Goal: Task Accomplishment & Management: Manage account settings

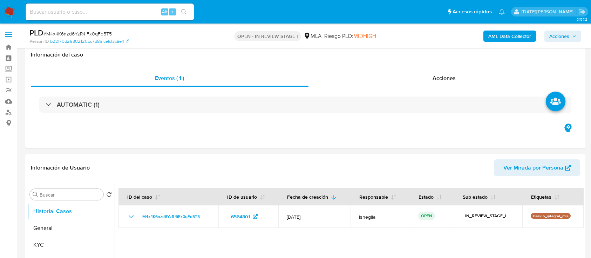
select select "10"
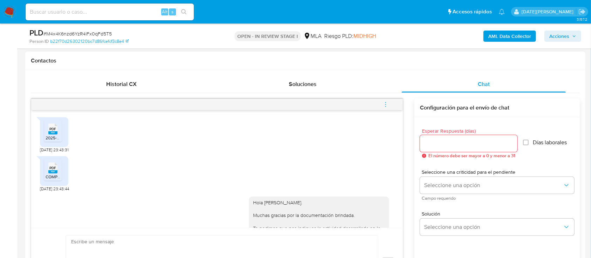
scroll to position [81, 0]
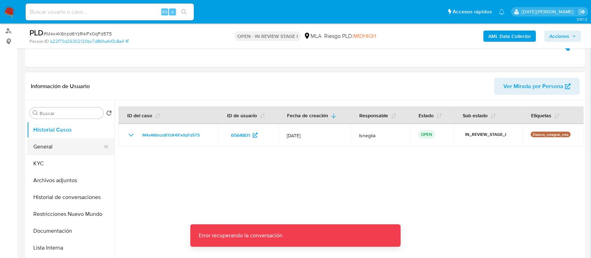
click at [48, 147] on button "General" at bounding box center [68, 146] width 82 height 17
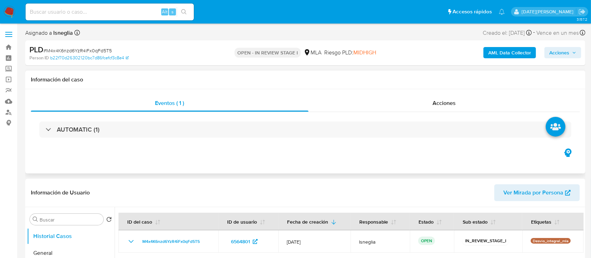
select select "10"
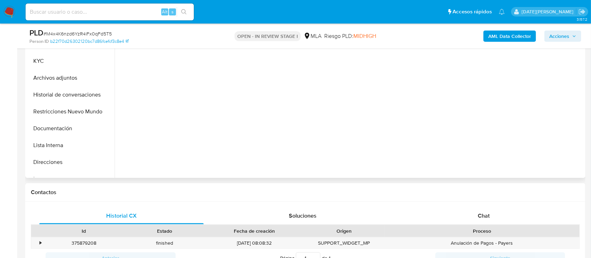
scroll to position [93, 0]
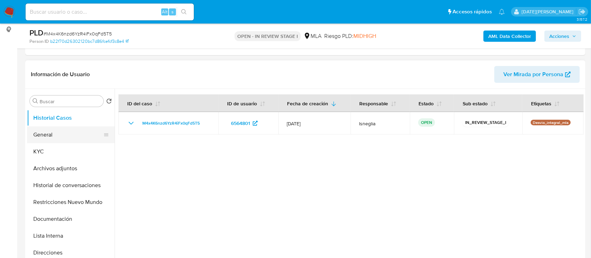
click at [78, 139] on button "General" at bounding box center [68, 134] width 82 height 17
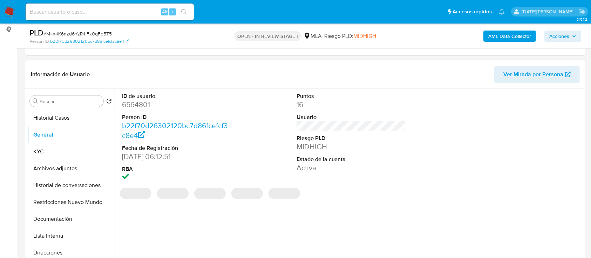
click at [145, 102] on dd "6564801" at bounding box center [176, 104] width 109 height 10
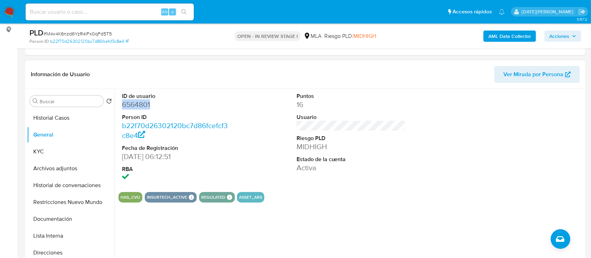
copy dd "6564801"
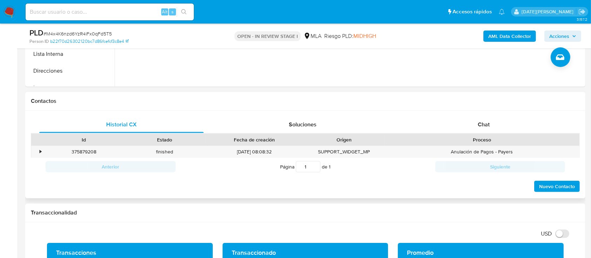
scroll to position [280, 0]
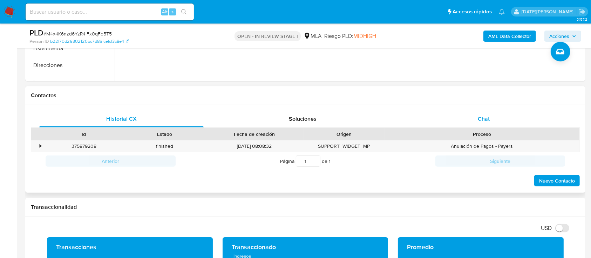
click at [494, 123] on div "Chat" at bounding box center [483, 118] width 164 height 17
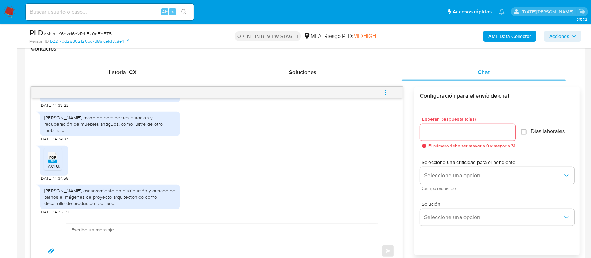
scroll to position [376, 0]
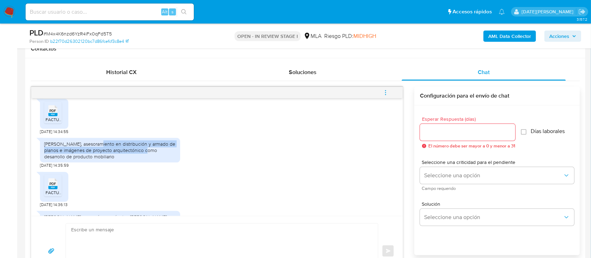
drag, startPoint x: 96, startPoint y: 164, endPoint x: 145, endPoint y: 177, distance: 50.3
click at [145, 163] on div "Diego Guzzanti, asesoramiento en distribución y armado de planos e imágenes de …" at bounding box center [110, 150] width 140 height 25
click at [146, 160] on div "Diego Guzzanti, asesoramiento en distribución y armado de planos e imágenes de …" at bounding box center [110, 149] width 132 height 19
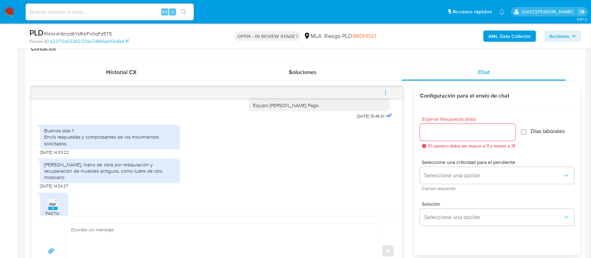
scroll to position [329, 0]
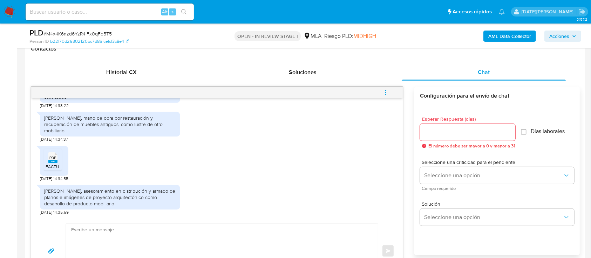
drag, startPoint x: 98, startPoint y: 142, endPoint x: 173, endPoint y: 155, distance: 75.7
click at [173, 134] on div "Horacio Nicolás Ramazzi, mano de obra por restauración y recuperación de mueble…" at bounding box center [110, 124] width 132 height 19
copy div "mano de obra por restauración y recuperación de muebles antiguos, como lustre d…"
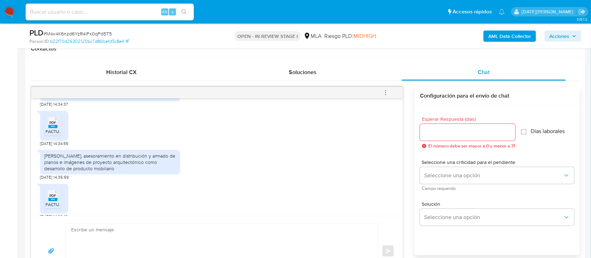
scroll to position [376, 0]
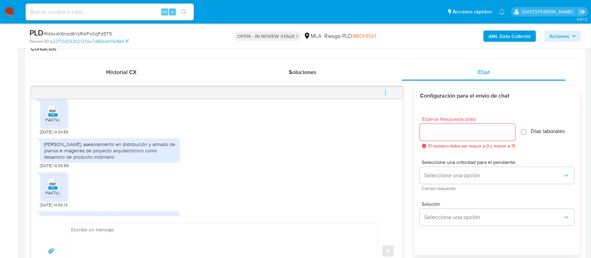
drag, startPoint x: 79, startPoint y: 169, endPoint x: 169, endPoint y: 181, distance: 90.2
click at [169, 160] on div "Diego Guzzanti, asesoramiento en distribución y armado de planos e imágenes de …" at bounding box center [110, 150] width 132 height 19
copy div "asesoramiento en distribución y armado de planos e imágenes de proyecto arquite…"
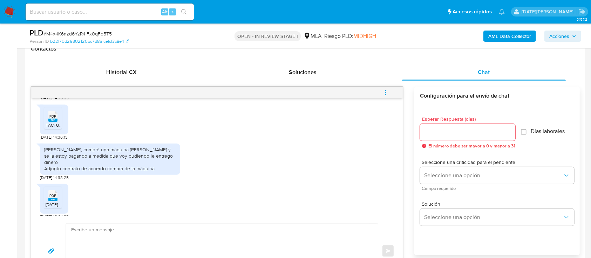
scroll to position [469, 0]
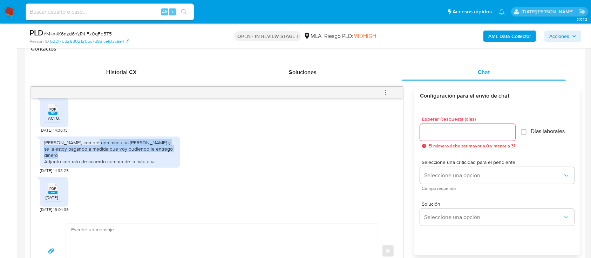
drag, startPoint x: 87, startPoint y: 147, endPoint x: 182, endPoint y: 152, distance: 94.7
click at [182, 152] on div "Mauricio Cartellone, compré una máquina de corte y se la estoy pagando a medida…" at bounding box center [217, 153] width 354 height 40
copy div "compré una máquina de corte y se la estoy pagando a medida que voy pudiendo le …"
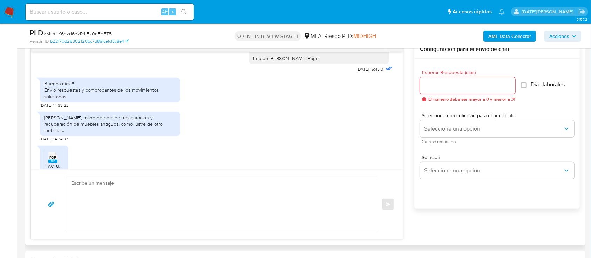
scroll to position [330, 0]
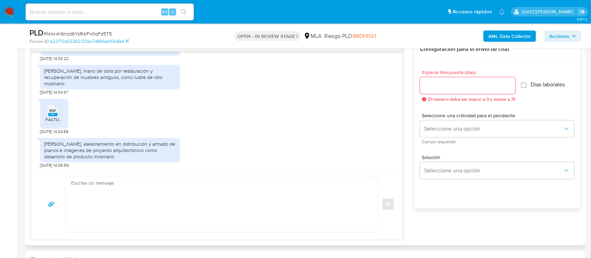
drag, startPoint x: 56, startPoint y: 134, endPoint x: 66, endPoint y: 130, distance: 10.2
click at [56, 113] on span "PDF" at bounding box center [53, 110] width 7 height 5
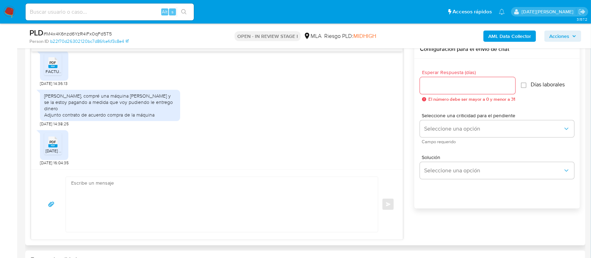
scroll to position [469, 0]
click at [50, 69] on icon "PDF" at bounding box center [52, 62] width 9 height 12
click at [53, 146] on rect at bounding box center [52, 145] width 9 height 3
drag, startPoint x: 353, startPoint y: 51, endPoint x: 39, endPoint y: 30, distance: 315.0
click at [39, 30] on b "PLD" at bounding box center [36, 32] width 14 height 11
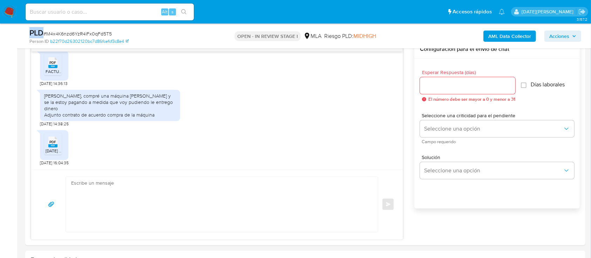
click at [39, 30] on b "PLD" at bounding box center [36, 32] width 14 height 11
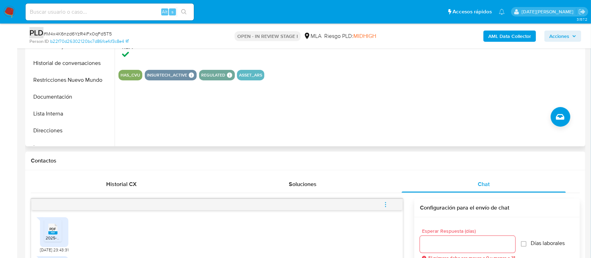
scroll to position [140, 0]
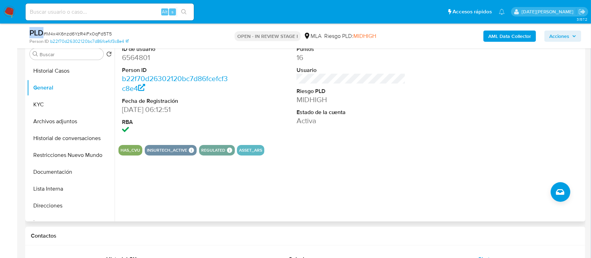
click at [132, 55] on dd "6564801" at bounding box center [176, 58] width 109 height 10
copy dd "6564801"
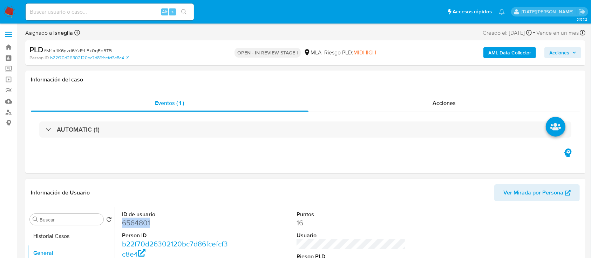
copy dd "6564801"
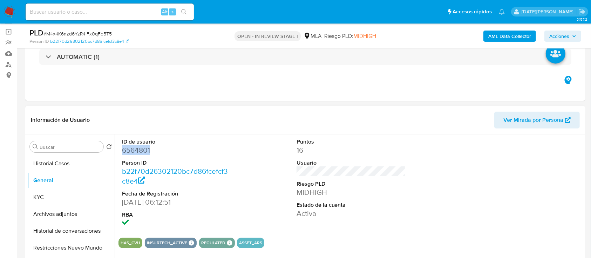
scroll to position [93, 0]
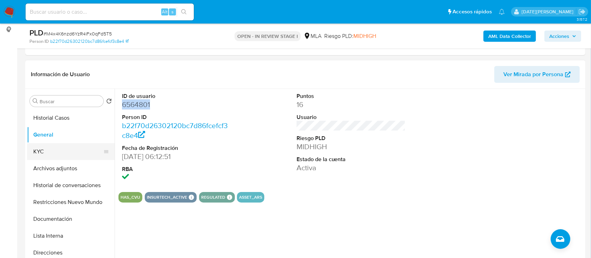
click at [48, 150] on button "KYC" at bounding box center [68, 151] width 82 height 17
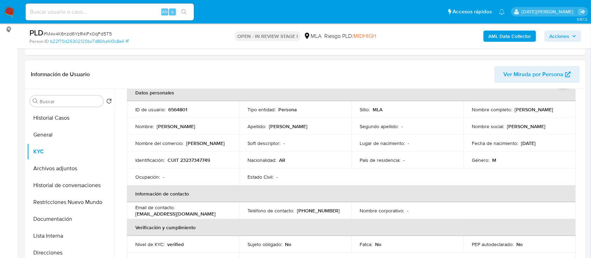
scroll to position [47, 0]
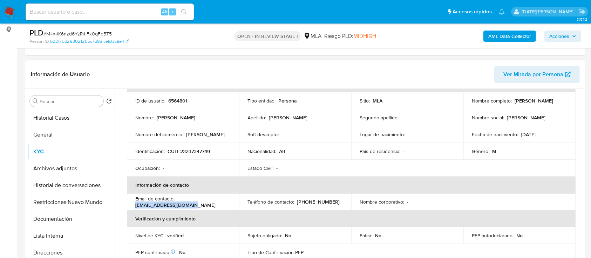
drag, startPoint x: 136, startPoint y: 205, endPoint x: 199, endPoint y: 205, distance: 62.7
click at [199, 205] on div "Email de contacto : dariozamaro@outlook.es" at bounding box center [182, 201] width 95 height 13
copy p "dariozamaro@outlook.es"
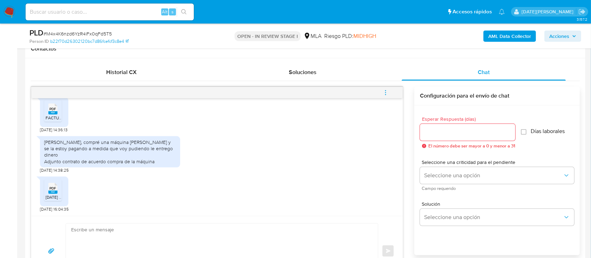
scroll to position [978, 0]
click at [318, 142] on div "Mauricio Cartellone, compré una máquina de corte y se la estoy pagando a medida…" at bounding box center [217, 152] width 354 height 40
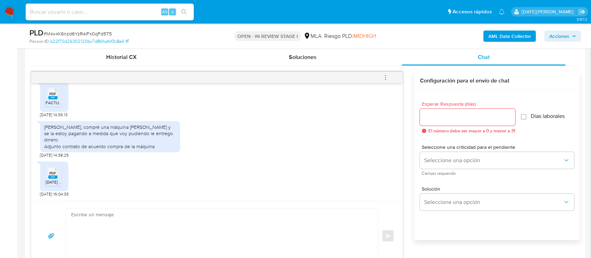
scroll to position [327, 0]
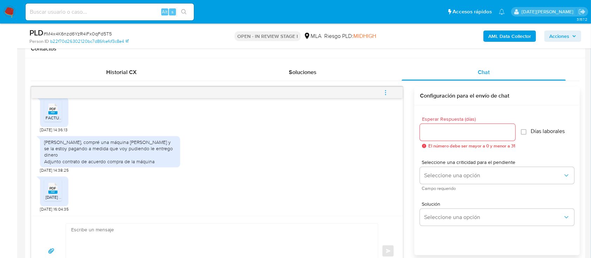
click at [386, 91] on icon "menu-action" at bounding box center [385, 92] width 6 height 6
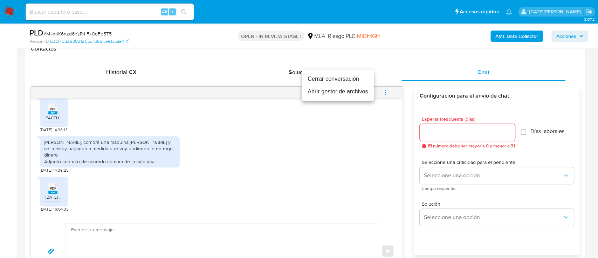
click at [346, 82] on li "Cerrar conversación" at bounding box center [338, 79] width 72 height 13
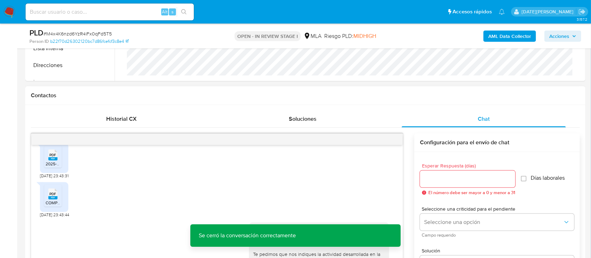
scroll to position [140, 0]
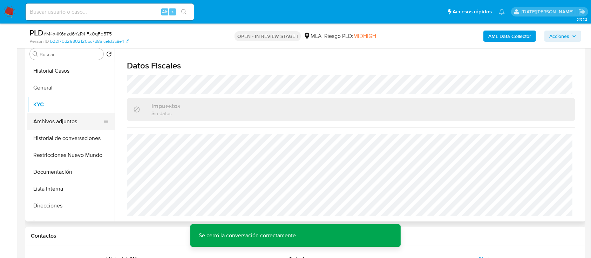
click at [73, 116] on button "Archivos adjuntos" at bounding box center [68, 121] width 82 height 17
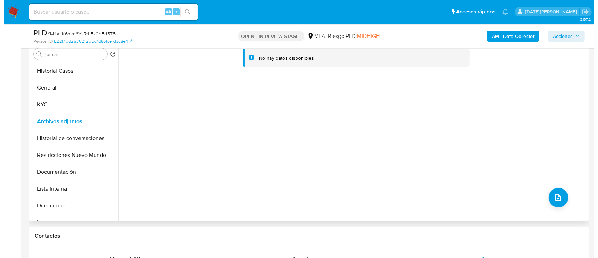
scroll to position [93, 0]
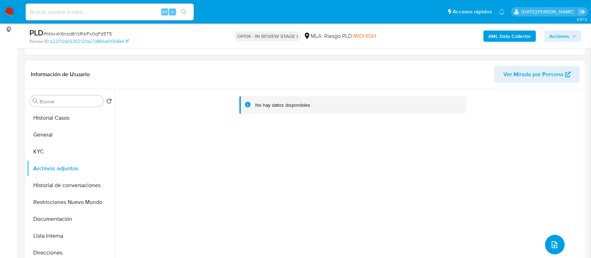
click at [549, 238] on button "upload-file" at bounding box center [555, 244] width 20 height 20
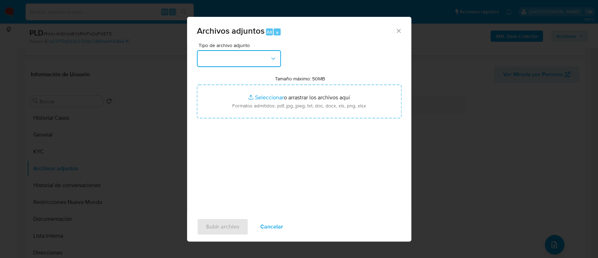
click at [249, 55] on button "button" at bounding box center [239, 58] width 84 height 17
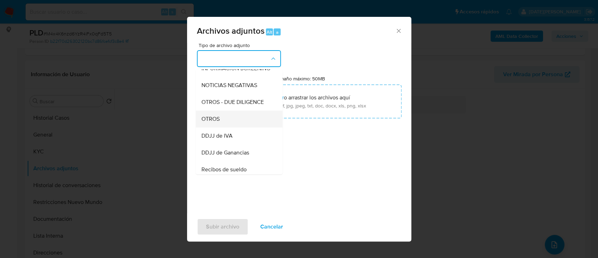
click at [229, 122] on div "OTROS" at bounding box center [236, 118] width 71 height 17
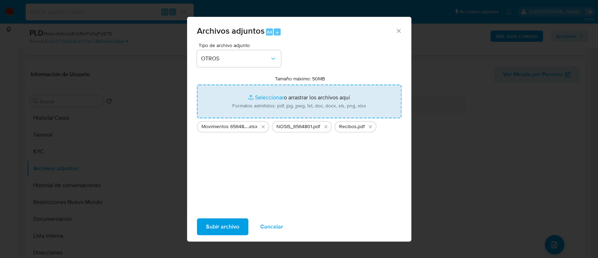
type input "C:\fakepath\Caselog M4x4K6nzd6YzR4iFx0qFd5T5.docx"
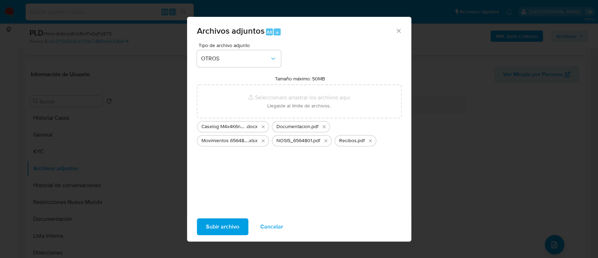
click at [241, 222] on button "Subir archivo" at bounding box center [223, 226] width 52 height 17
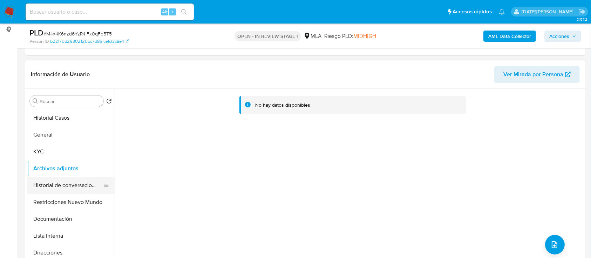
click at [57, 177] on button "Historial de conversaciones" at bounding box center [68, 185] width 82 height 17
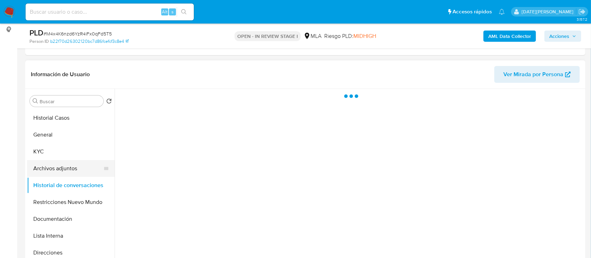
click at [62, 170] on button "Archivos adjuntos" at bounding box center [68, 168] width 82 height 17
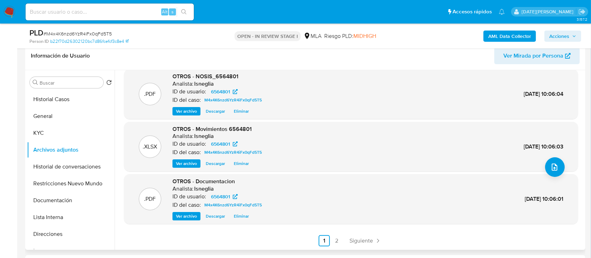
scroll to position [140, 0]
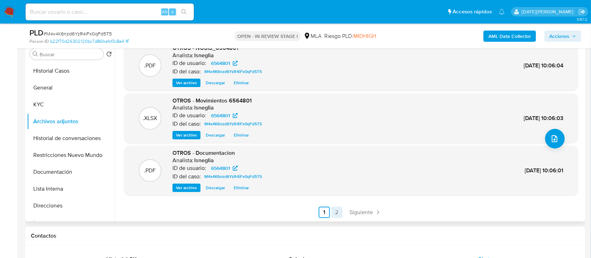
click at [335, 212] on link "2" at bounding box center [336, 211] width 11 height 11
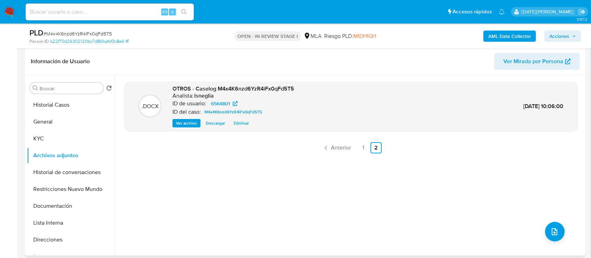
scroll to position [93, 0]
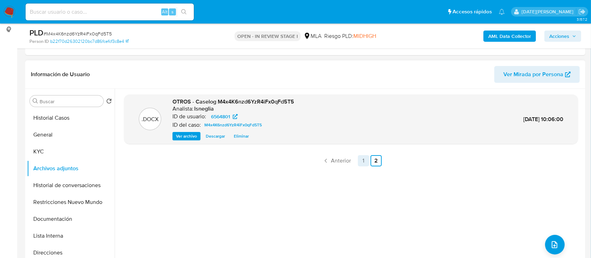
click at [363, 161] on link "1" at bounding box center [363, 160] width 11 height 11
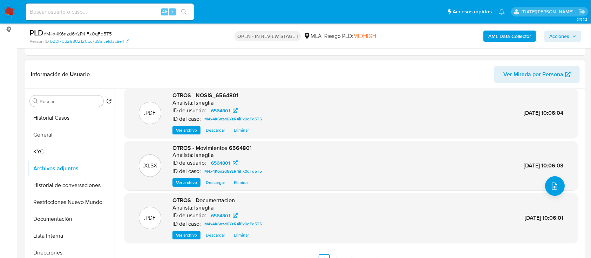
scroll to position [59, 0]
click at [63, 188] on button "Historial de conversaciones" at bounding box center [68, 185] width 82 height 17
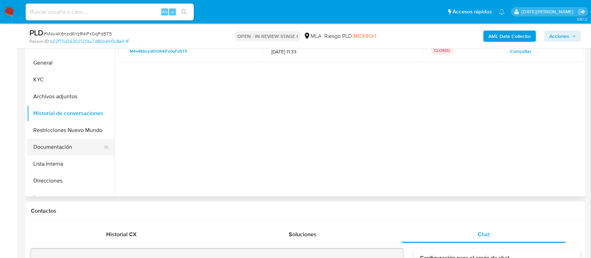
scroll to position [187, 0]
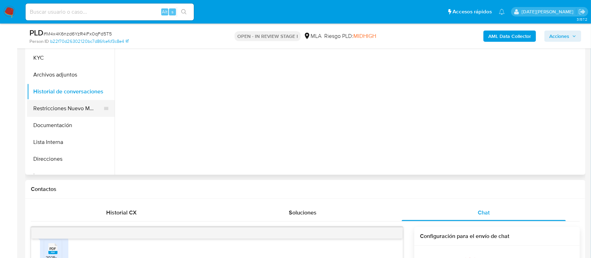
click at [45, 108] on button "Restricciones Nuevo Mundo" at bounding box center [68, 108] width 82 height 17
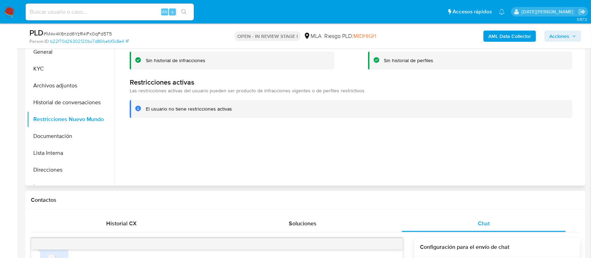
scroll to position [93, 0]
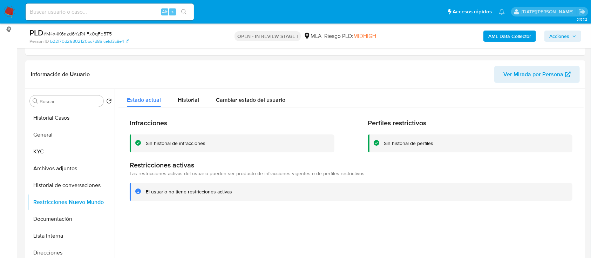
click at [579, 35] on button "Acciones" at bounding box center [562, 35] width 37 height 11
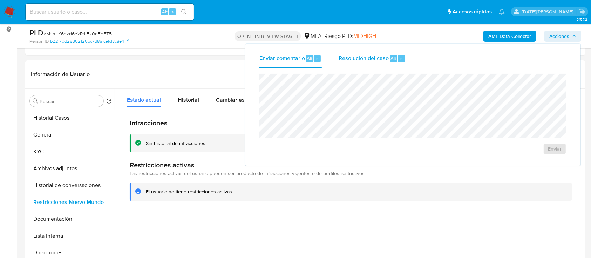
drag, startPoint x: 363, startPoint y: 62, endPoint x: 362, endPoint y: 70, distance: 8.4
click at [362, 62] on span "Resolución del caso" at bounding box center [363, 58] width 50 height 8
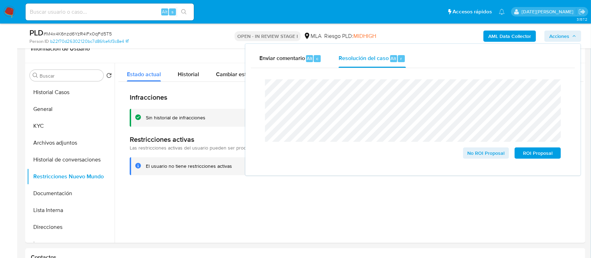
scroll to position [140, 0]
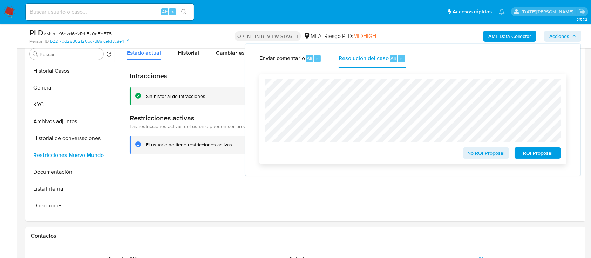
click at [478, 157] on span "No ROI Proposal" at bounding box center [486, 153] width 36 height 10
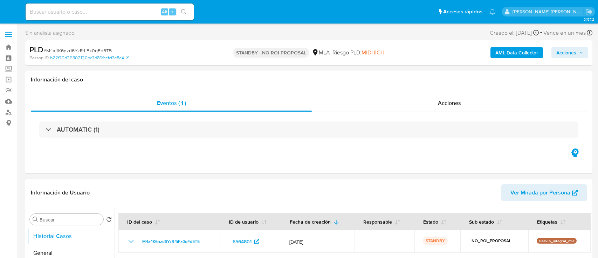
select select "10"
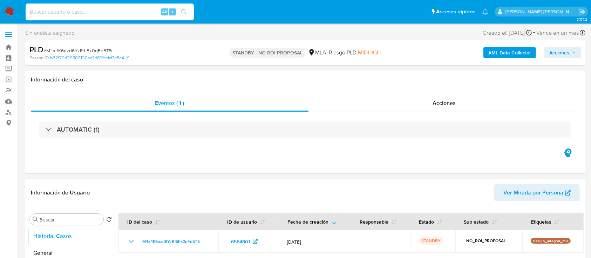
click at [85, 13] on input at bounding box center [110, 11] width 168 height 9
paste input "nDvBGGkkNgGEp8I7t7Ddwbf8"
type input "nDvBGGkkNgGEp8I7t7Ddwbf8"
click at [186, 7] on button "search-icon" at bounding box center [184, 12] width 14 height 10
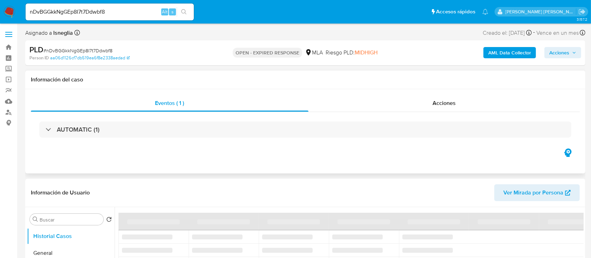
select select "10"
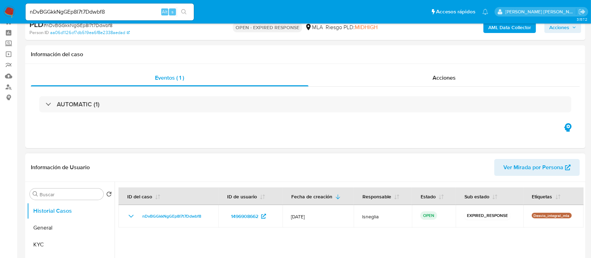
scroll to position [47, 0]
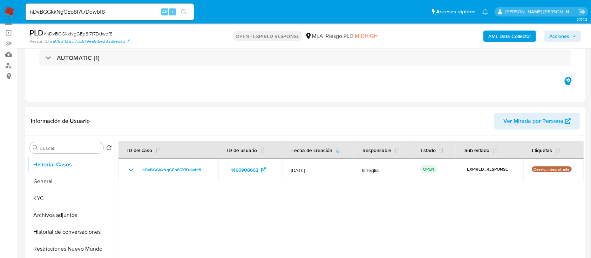
click at [82, 33] on span "# nDvBGGkkNgGEp8I7t7Ddwbf8" at bounding box center [77, 33] width 69 height 7
copy span "nDvBGGkkNgGEp8I7t7Ddwbf8"
click at [6, 13] on img at bounding box center [10, 12] width 12 height 12
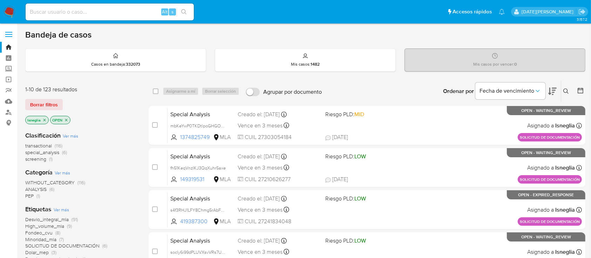
click at [566, 90] on icon at bounding box center [566, 91] width 6 height 6
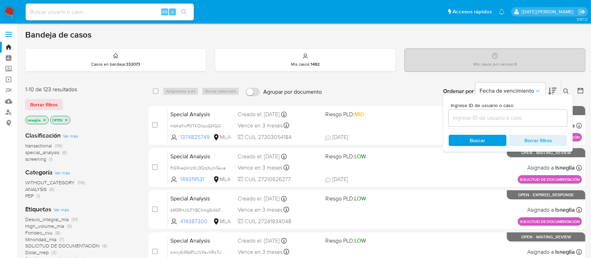
click at [496, 116] on input at bounding box center [507, 117] width 118 height 9
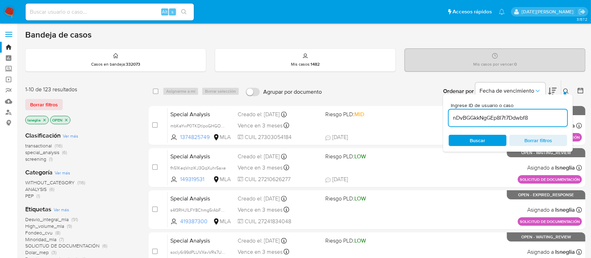
type input "nDvBGGkkNgGEp8I7t7Ddwbf8"
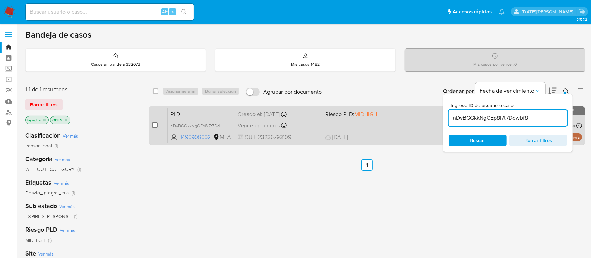
click at [155, 126] on input "checkbox" at bounding box center [155, 125] width 6 height 6
checkbox input "true"
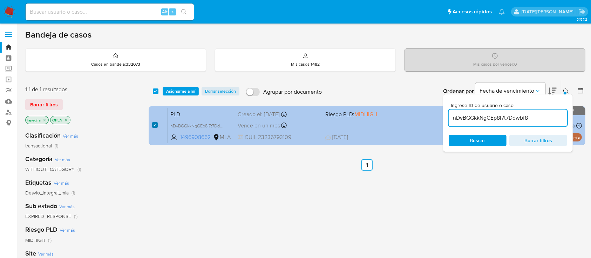
checkbox input "true"
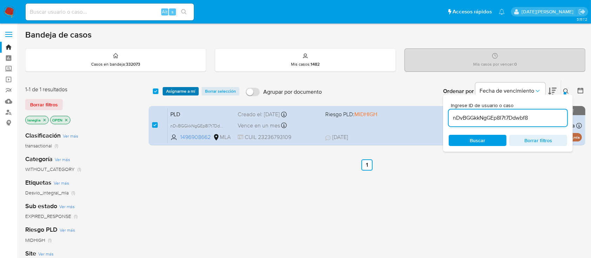
click at [178, 91] on span "Asignarme a mí" at bounding box center [180, 91] width 29 height 7
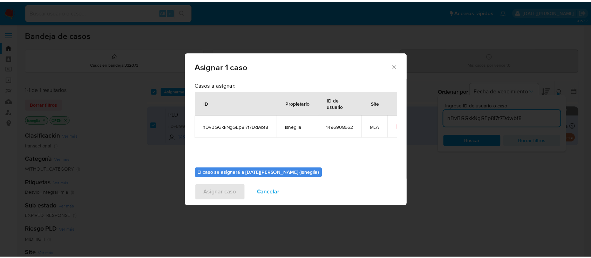
scroll to position [36, 0]
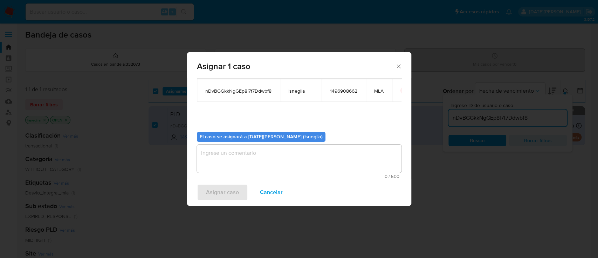
click at [276, 143] on div "El caso se asignará a Lucia Sol Neglia (lsneglia) 0 / 500 500 caracteres restan…" at bounding box center [299, 152] width 205 height 52
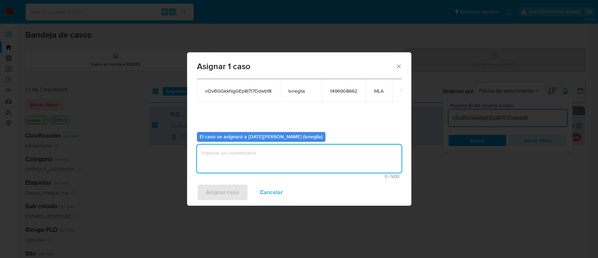
click at [280, 151] on textarea "assign-modal" at bounding box center [299, 158] width 205 height 28
type textarea "."
click at [223, 193] on span "Asignar caso" at bounding box center [222, 191] width 33 height 15
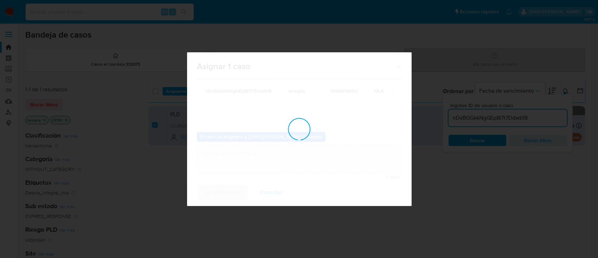
checkbox input "false"
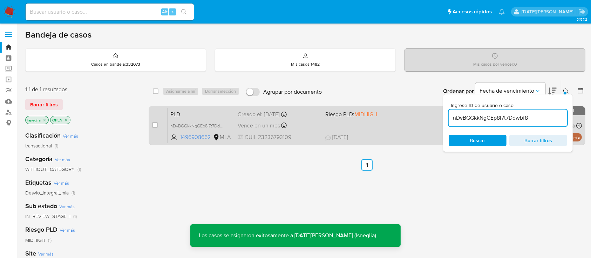
click at [205, 113] on span "PLD" at bounding box center [201, 113] width 62 height 9
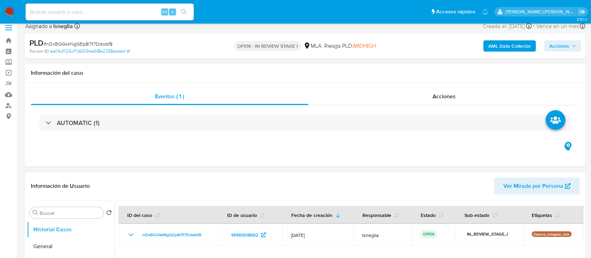
select select "10"
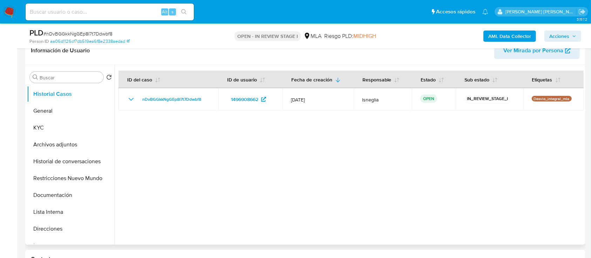
scroll to position [187, 0]
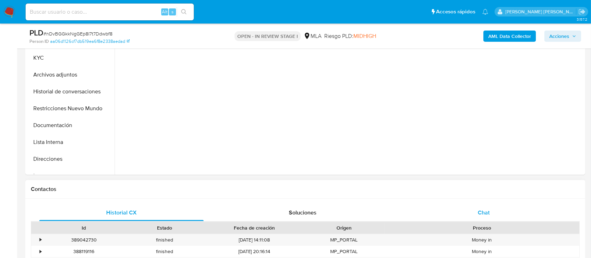
click at [481, 215] on span "Chat" at bounding box center [484, 212] width 12 height 8
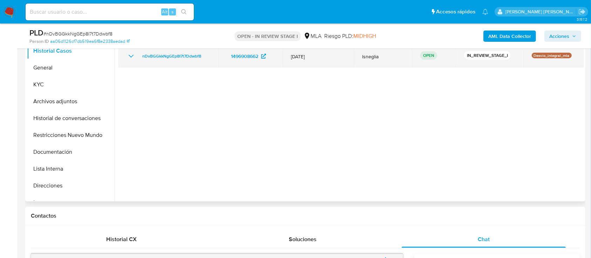
scroll to position [47, 0]
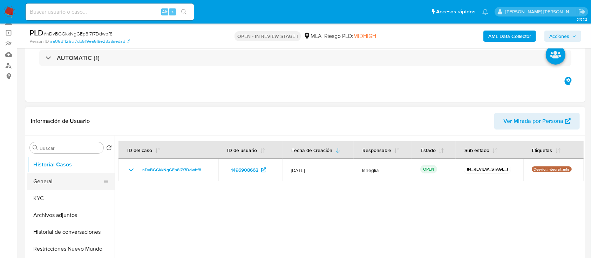
click at [54, 177] on button "General" at bounding box center [68, 181] width 82 height 17
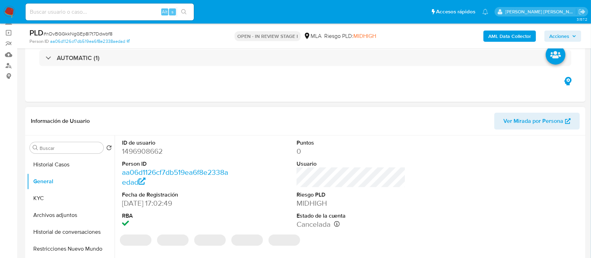
click at [153, 149] on dd "1496908662" at bounding box center [176, 151] width 109 height 10
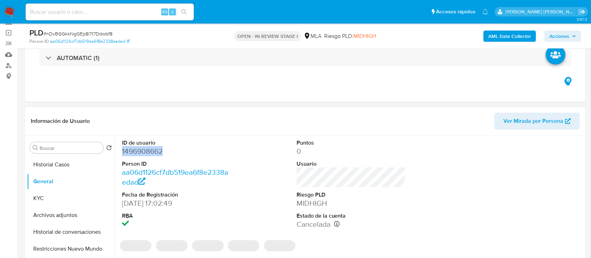
copy dd "1496908662"
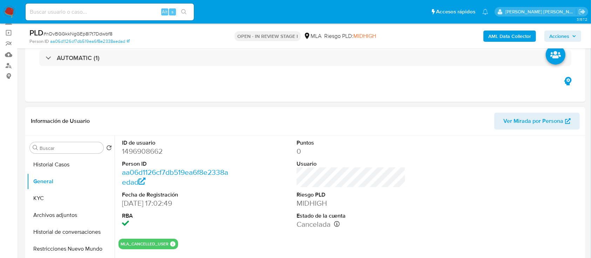
drag, startPoint x: 424, startPoint y: 130, endPoint x: 402, endPoint y: 135, distance: 22.3
click at [424, 130] on div "Información de Usuario Ver Mirada por Persona" at bounding box center [305, 121] width 560 height 28
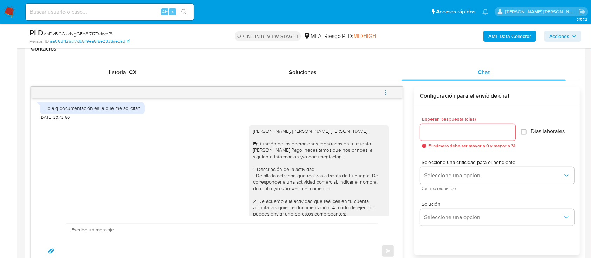
scroll to position [709, 0]
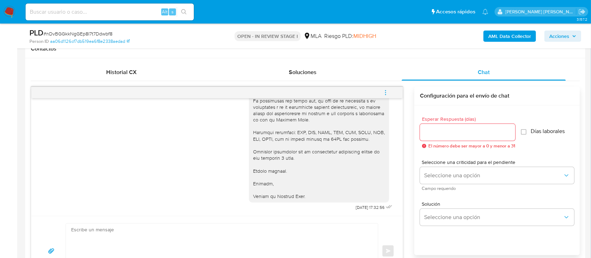
click at [210, 125] on div "[PERSON_NAME], [PERSON_NAME] [PERSON_NAME]. En función de las operaciones regis…" at bounding box center [217, 20] width 354 height 384
click at [386, 91] on icon "menu-action" at bounding box center [385, 92] width 6 height 6
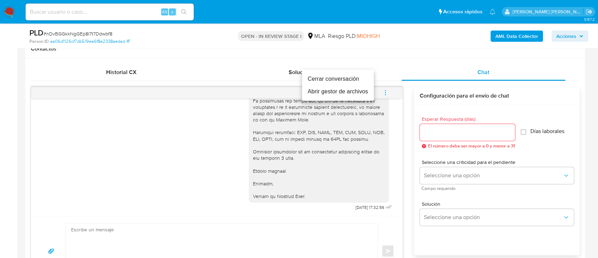
click at [355, 81] on li "Cerrar conversación" at bounding box center [338, 79] width 72 height 13
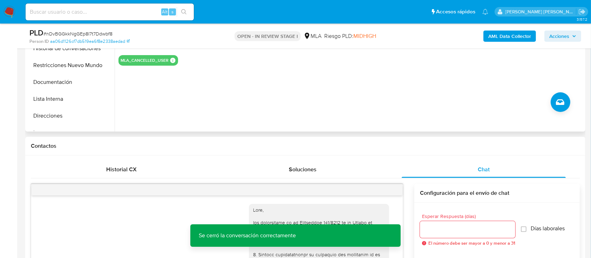
scroll to position [93, 0]
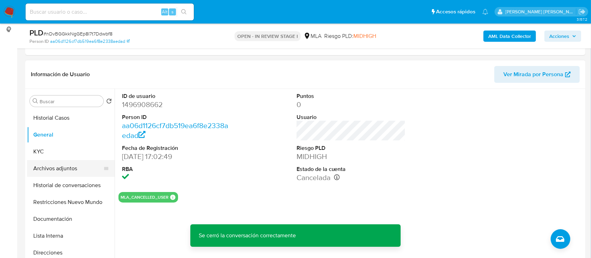
click at [69, 170] on button "Archivos adjuntos" at bounding box center [68, 168] width 82 height 17
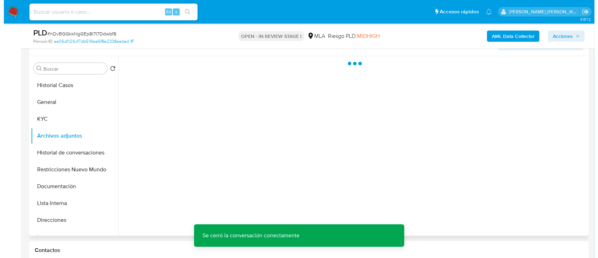
scroll to position [140, 0]
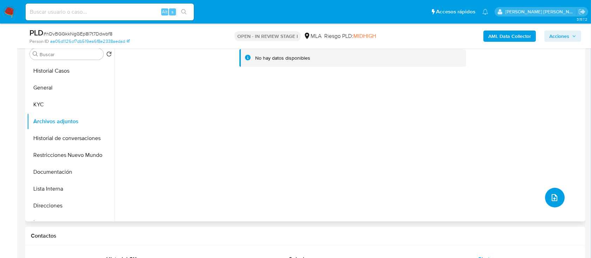
click at [553, 200] on icon "upload-file" at bounding box center [554, 197] width 6 height 7
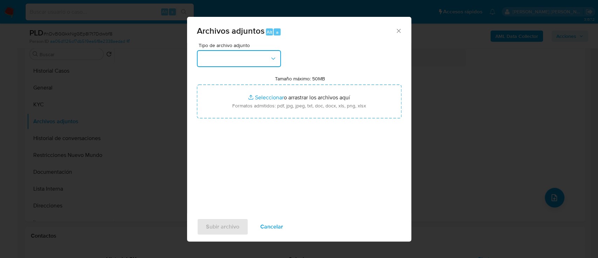
click at [275, 64] on button "button" at bounding box center [239, 58] width 84 height 17
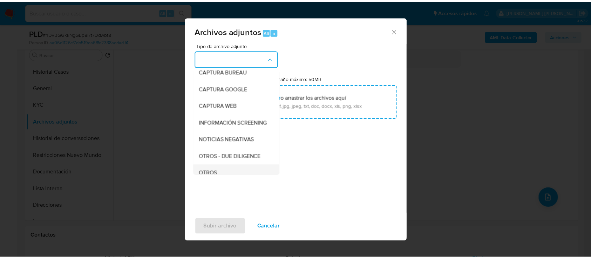
scroll to position [93, 0]
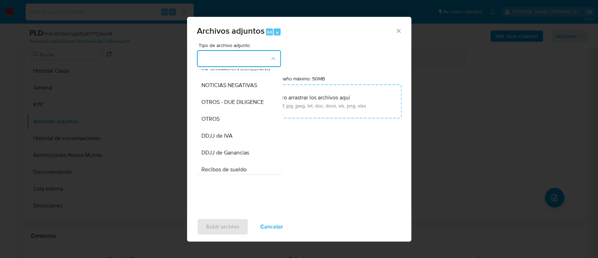
drag, startPoint x: 229, startPoint y: 126, endPoint x: 236, endPoint y: 125, distance: 6.5
click at [230, 126] on div "OTROS" at bounding box center [236, 118] width 71 height 17
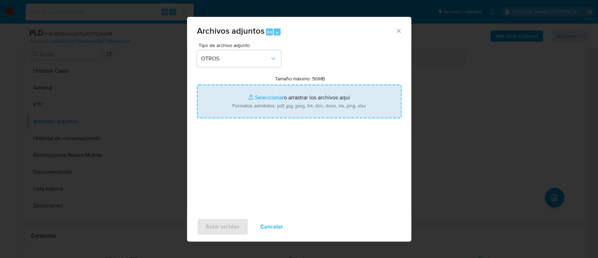
type input "C:\fakepath\Caselog nDvBGGkkNgGEp8I7t7Ddwbf8.docx"
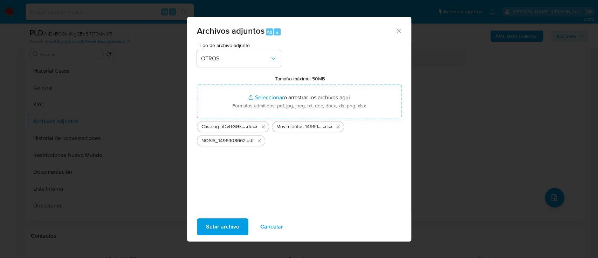
click at [236, 223] on span "Subir archivo" at bounding box center [222, 226] width 33 height 15
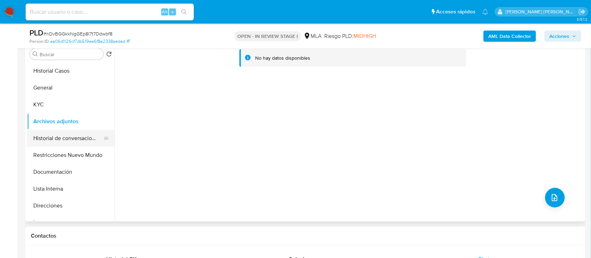
click at [69, 142] on button "Historial de conversaciones" at bounding box center [68, 138] width 82 height 17
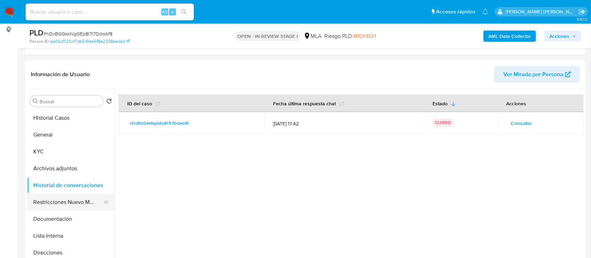
click at [48, 198] on button "Restricciones Nuevo Mundo" at bounding box center [68, 201] width 82 height 17
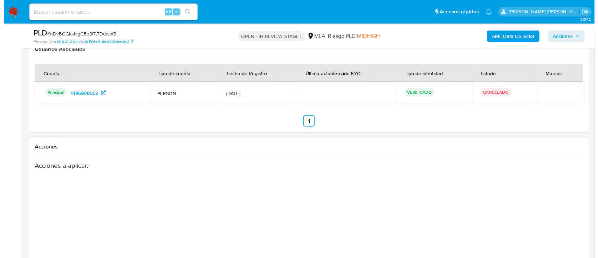
scroll to position [1214, 0]
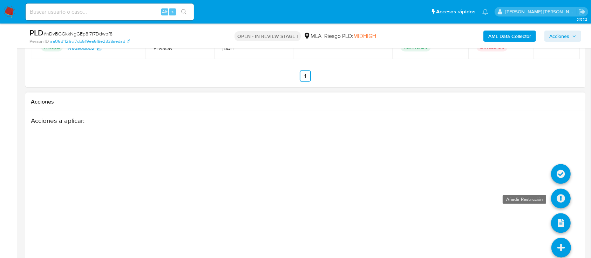
click at [564, 194] on icon at bounding box center [561, 198] width 20 height 20
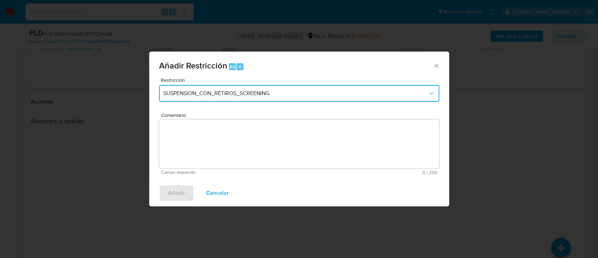
click at [223, 97] on button "SUSPENSION_CON_RETIROS_SCREENING" at bounding box center [299, 93] width 280 height 17
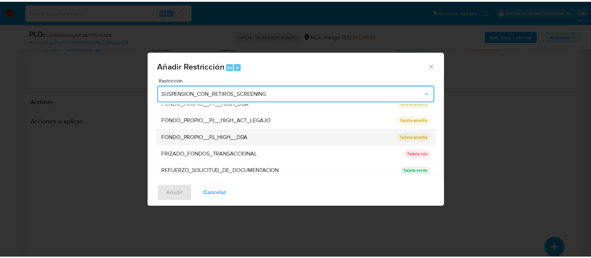
scroll to position [140, 0]
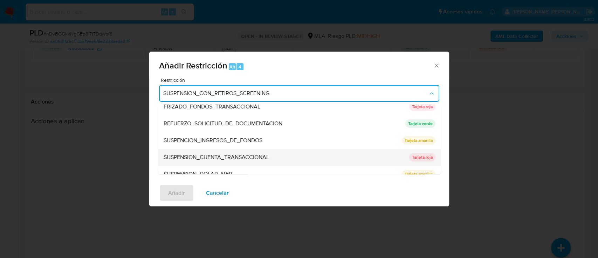
click at [239, 156] on span "SUSPENSION_CUENTA_TRANSACCIONAL" at bounding box center [215, 156] width 105 height 7
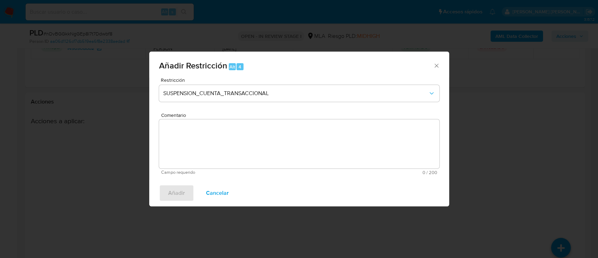
click at [227, 146] on textarea "Comentario" at bounding box center [299, 143] width 280 height 49
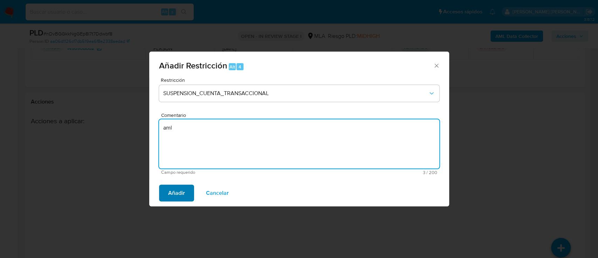
type textarea "aml"
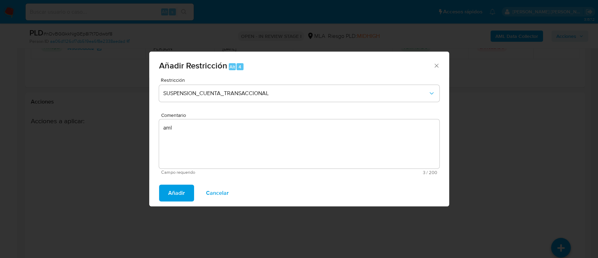
click at [175, 195] on span "Añadir" at bounding box center [176, 192] width 17 height 15
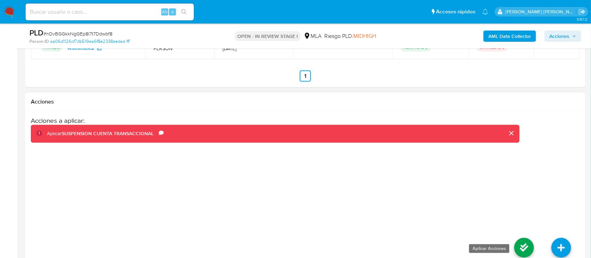
click at [529, 243] on icon at bounding box center [524, 248] width 20 height 20
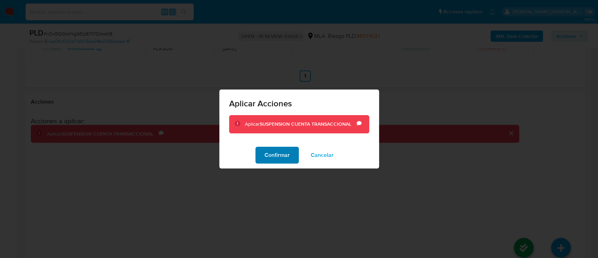
click at [279, 157] on span "Confirmar" at bounding box center [277, 154] width 25 height 15
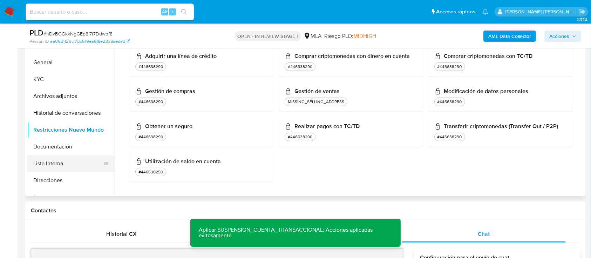
scroll to position [157, 0]
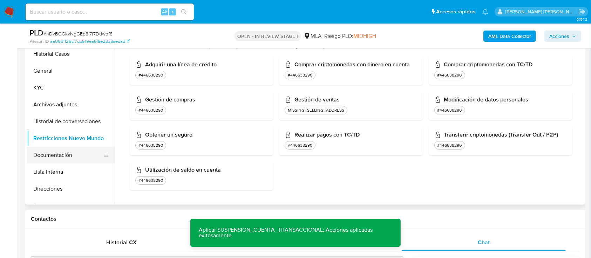
click at [64, 153] on button "Documentación" at bounding box center [68, 154] width 82 height 17
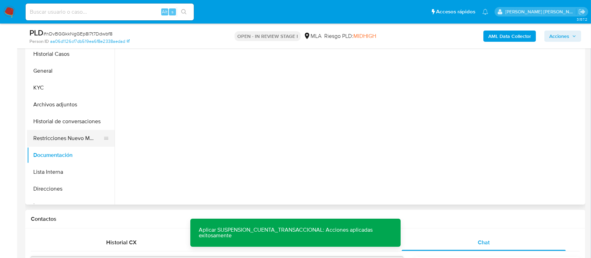
click at [63, 138] on button "Restricciones Nuevo Mundo" at bounding box center [68, 138] width 82 height 17
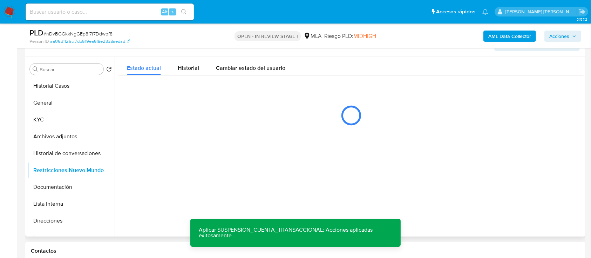
scroll to position [110, 0]
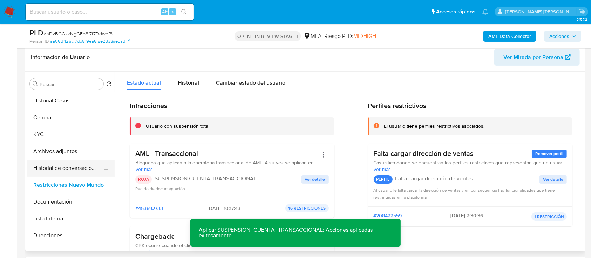
click at [46, 167] on button "Historial de conversaciones" at bounding box center [68, 167] width 82 height 17
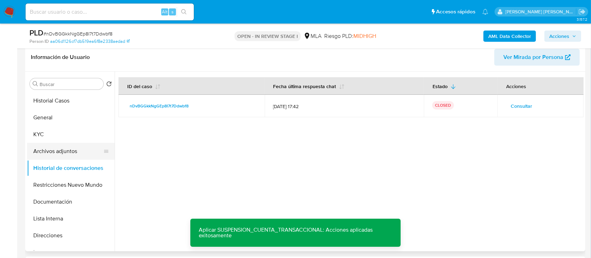
click at [57, 149] on button "Archivos adjuntos" at bounding box center [68, 151] width 82 height 17
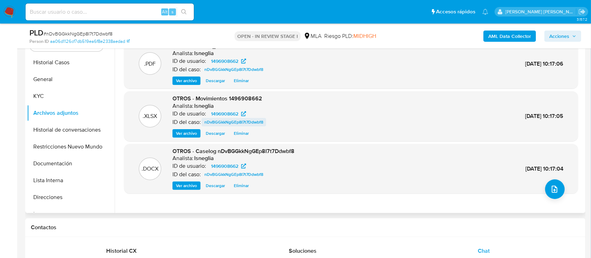
scroll to position [157, 0]
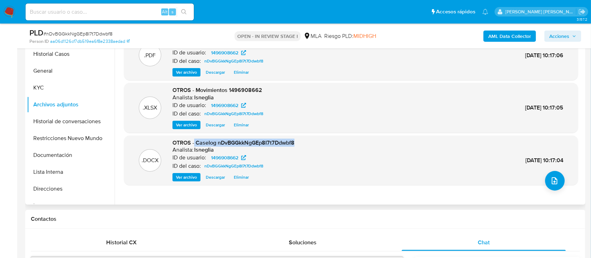
drag, startPoint x: 193, startPoint y: 142, endPoint x: 296, endPoint y: 141, distance: 102.3
click at [296, 141] on div ".DOCX OTROS - Caselog nDvBGGkkNgGEp8I7t7Ddwbf8 Analista: lsneglia ID de usuario…" at bounding box center [351, 160] width 447 height 43
copy span "Caselog nDvBGGkkNgGEp8I7t7Ddwbf8"
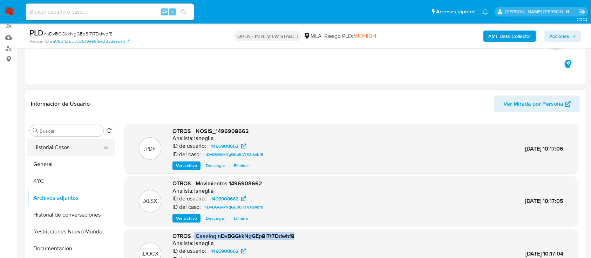
click at [55, 147] on button "Historial Casos" at bounding box center [68, 147] width 82 height 17
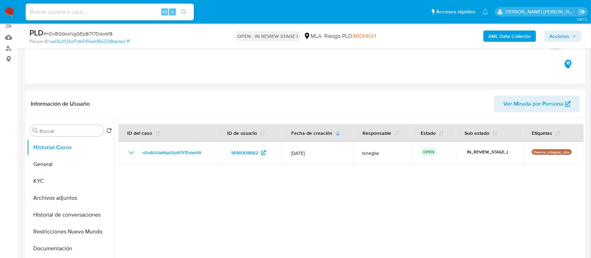
click at [572, 39] on span "Acciones" at bounding box center [562, 36] width 27 height 10
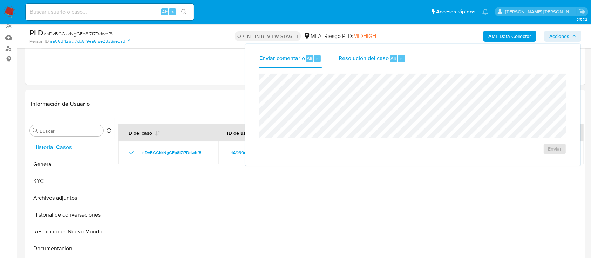
click at [358, 53] on div "Resolución del caso Alt r" at bounding box center [371, 58] width 67 height 18
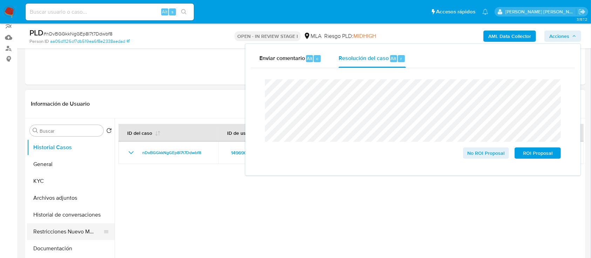
click at [60, 230] on button "Restricciones Nuevo Mundo" at bounding box center [68, 231] width 82 height 17
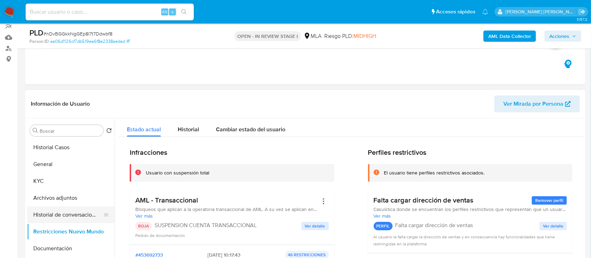
click at [71, 206] on button "Historial de conversaciones" at bounding box center [68, 214] width 82 height 17
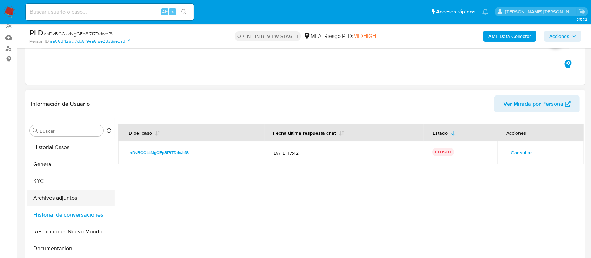
click at [74, 193] on button "Archivos adjuntos" at bounding box center [68, 197] width 82 height 17
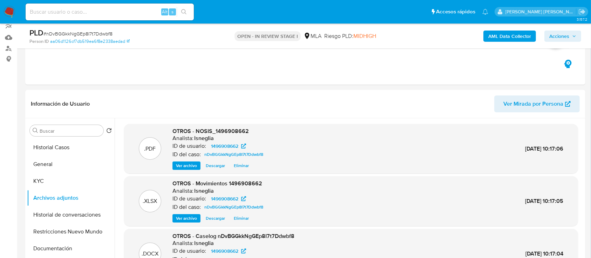
click at [511, 29] on div "AML Data Collector Acciones" at bounding box center [490, 36] width 182 height 16
click at [511, 32] on b "AML Data Collector" at bounding box center [509, 35] width 43 height 11
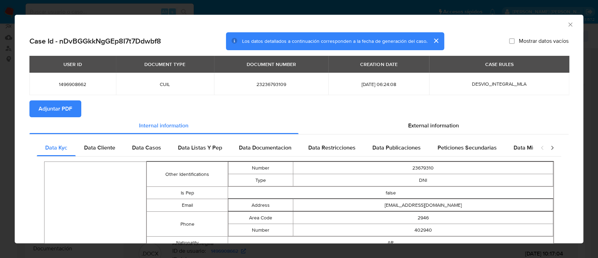
click at [65, 113] on span "Adjuntar PDF" at bounding box center [56, 108] width 34 height 15
click at [388, 129] on div "External information" at bounding box center [433, 125] width 270 height 17
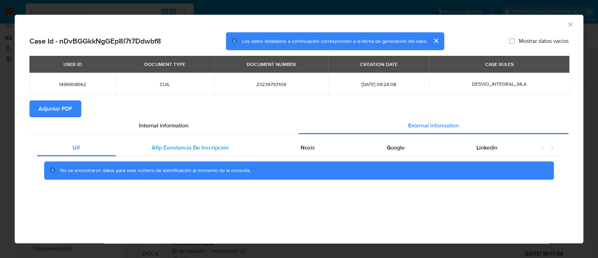
click at [211, 149] on span "Afip Constancia De Inscripción" at bounding box center [190, 147] width 77 height 8
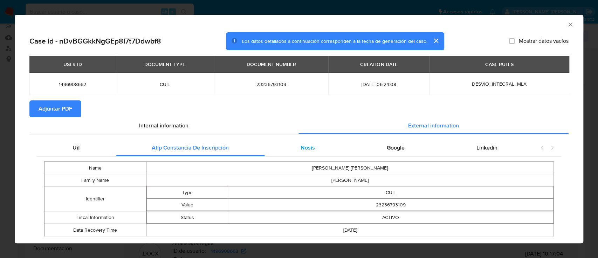
click at [291, 148] on div "Nosis" at bounding box center [308, 147] width 86 height 17
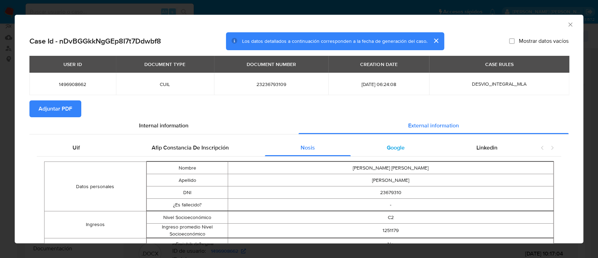
click at [356, 149] on div "Google" at bounding box center [396, 147] width 90 height 17
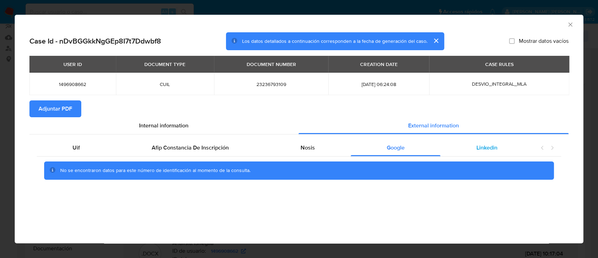
click at [481, 149] on span "Linkedin" at bounding box center [486, 147] width 21 height 8
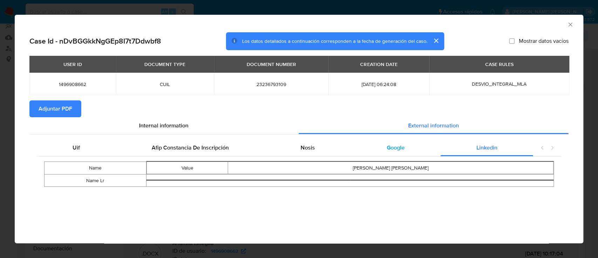
click at [393, 149] on span "Google" at bounding box center [396, 147] width 18 height 8
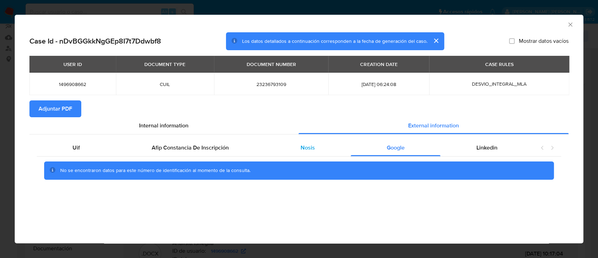
click at [328, 151] on div "Nosis" at bounding box center [308, 147] width 86 height 17
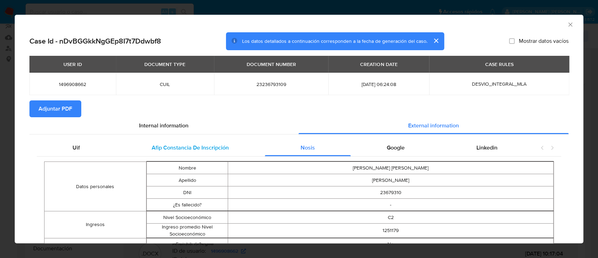
click at [197, 151] on span "Afip Constancia De Inscripción" at bounding box center [190, 147] width 77 height 8
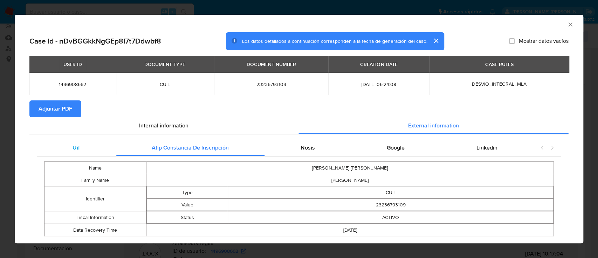
click at [102, 148] on div "Uif" at bounding box center [76, 147] width 79 height 17
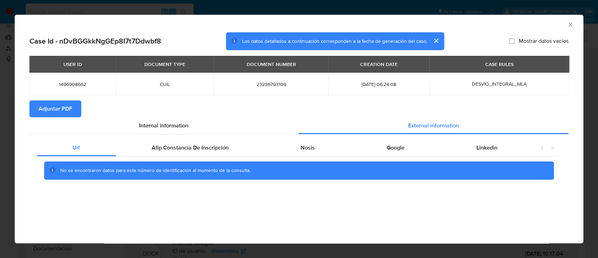
click at [196, 116] on section "Adjuntar PDF" at bounding box center [298, 108] width 539 height 17
click at [191, 122] on div "Internal information" at bounding box center [163, 125] width 269 height 17
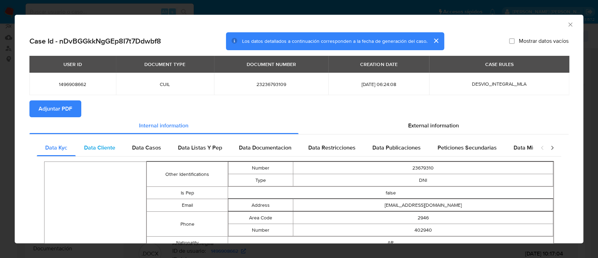
click at [94, 148] on span "Data Cliente" at bounding box center [99, 147] width 31 height 8
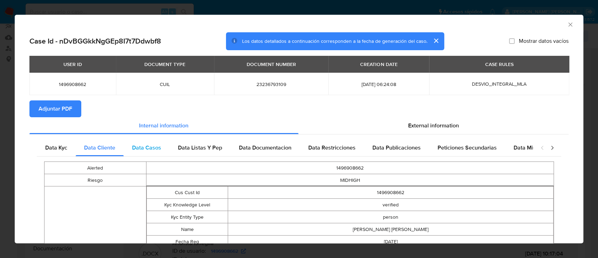
click at [133, 147] on span "Data Casos" at bounding box center [146, 147] width 29 height 8
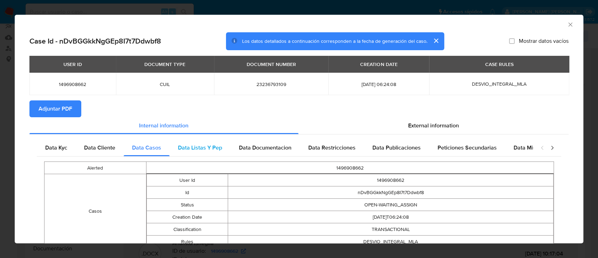
click at [213, 147] on span "Data Listas Y Pep" at bounding box center [200, 147] width 44 height 8
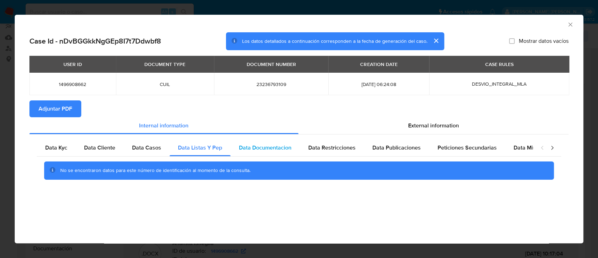
click at [261, 148] on span "Data Documentacion" at bounding box center [265, 147] width 53 height 8
click at [322, 148] on span "Data Restricciones" at bounding box center [331, 147] width 47 height 8
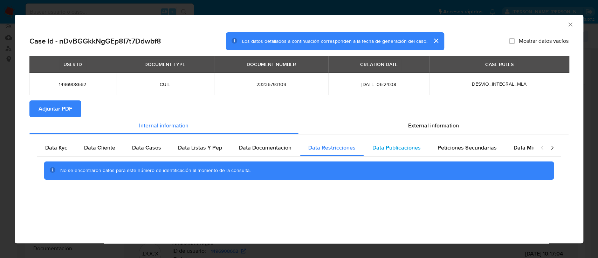
click at [401, 147] on span "Data Publicaciones" at bounding box center [396, 147] width 48 height 8
click at [467, 147] on span "Peticiones Secundarias" at bounding box center [467, 147] width 59 height 8
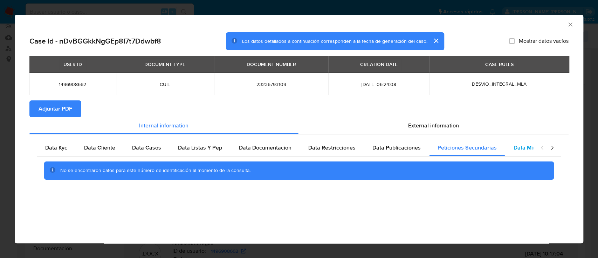
click at [526, 150] on span "Data Minoridad" at bounding box center [533, 147] width 39 height 8
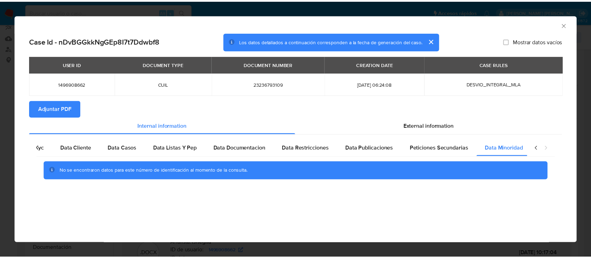
scroll to position [0, 23]
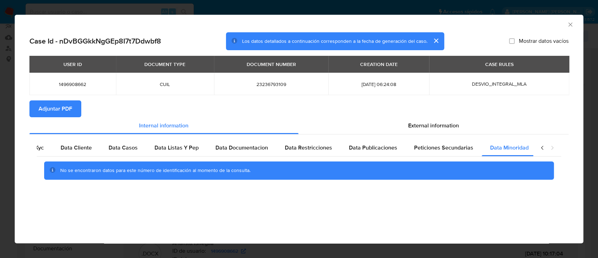
click at [571, 23] on icon "Cerrar ventana" at bounding box center [570, 24] width 4 height 4
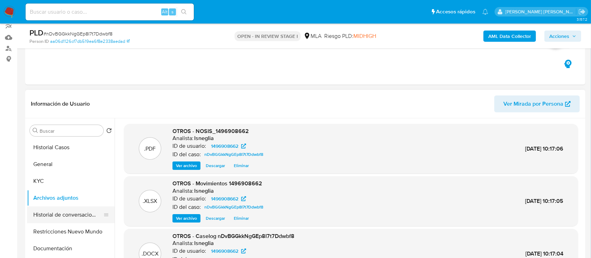
click at [63, 215] on button "Historial de conversaciones" at bounding box center [68, 214] width 82 height 17
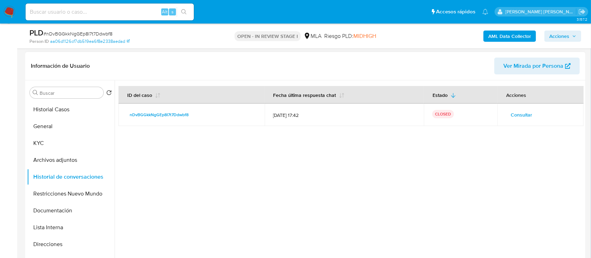
scroll to position [110, 0]
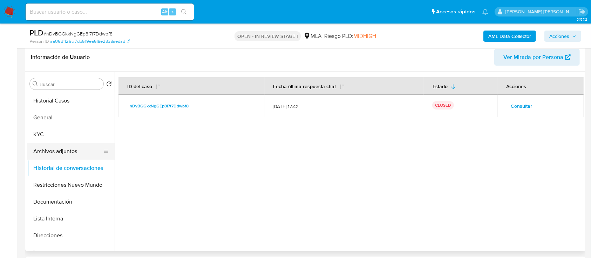
click at [71, 147] on button "Archivos adjuntos" at bounding box center [68, 151] width 82 height 17
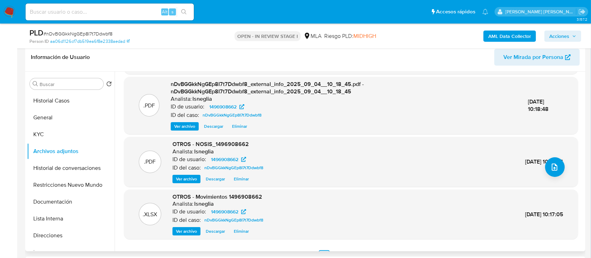
scroll to position [74, 0]
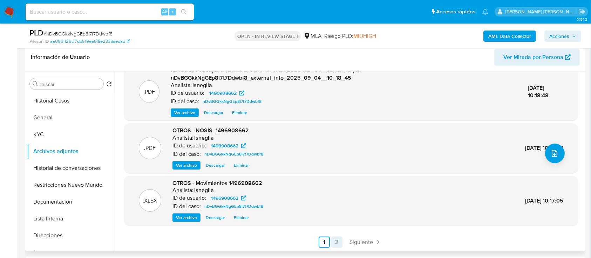
click at [333, 242] on link "2" at bounding box center [336, 241] width 11 height 11
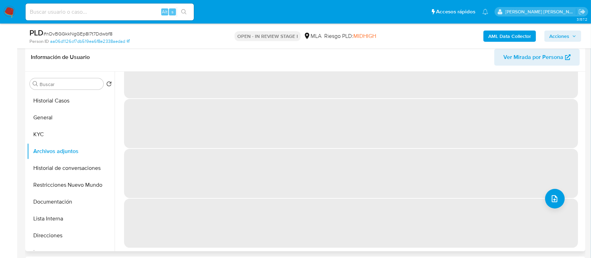
scroll to position [0, 0]
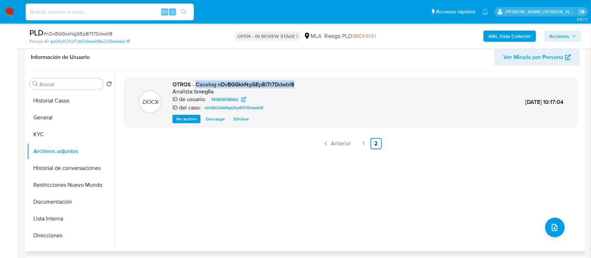
drag, startPoint x: 197, startPoint y: 84, endPoint x: 295, endPoint y: 85, distance: 98.5
click at [295, 85] on div ".DOCX OTROS - Caselog nDvBGGkkNgGEp8I7t7Ddwbf8 Analista: lsneglia ID de usuario…" at bounding box center [351, 102] width 447 height 43
copy span "Caselog nDvBGGkkNgGEp8I7t7Ddwbf8"
click at [60, 102] on button "Historial Casos" at bounding box center [68, 100] width 82 height 17
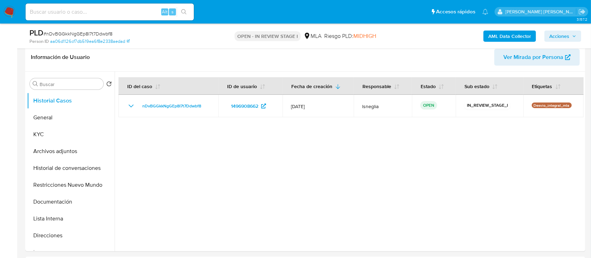
click at [574, 35] on icon "button" at bounding box center [574, 36] width 4 height 4
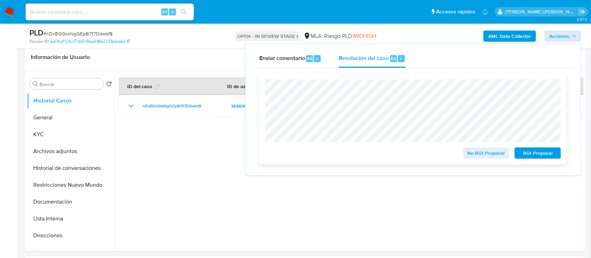
click at [538, 155] on span "ROI Proposal" at bounding box center [537, 153] width 36 height 10
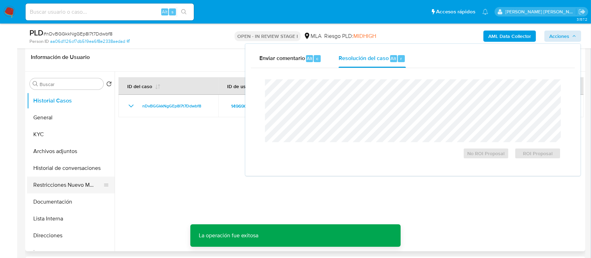
click at [72, 185] on button "Restricciones Nuevo Mundo" at bounding box center [68, 184] width 82 height 17
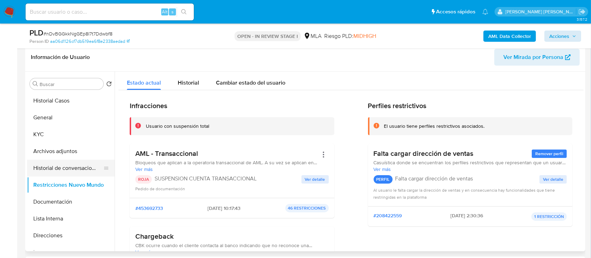
click at [72, 166] on button "Historial de conversaciones" at bounding box center [68, 167] width 82 height 17
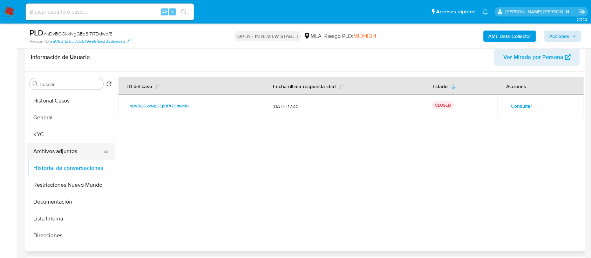
click at [75, 148] on button "Archivos adjuntos" at bounding box center [68, 151] width 82 height 17
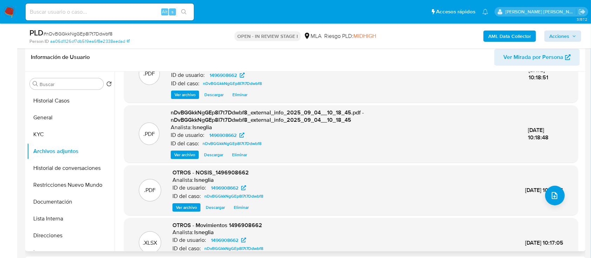
scroll to position [47, 0]
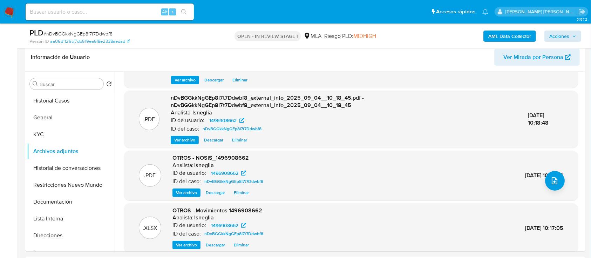
click at [102, 6] on div "Alt s" at bounding box center [110, 12] width 168 height 17
drag, startPoint x: 102, startPoint y: 6, endPoint x: 80, endPoint y: 15, distance: 24.1
click at [94, 12] on input at bounding box center [110, 11] width 168 height 9
drag, startPoint x: 74, startPoint y: 16, endPoint x: 63, endPoint y: 17, distance: 11.6
click at [63, 17] on div "Alt s" at bounding box center [110, 12] width 168 height 17
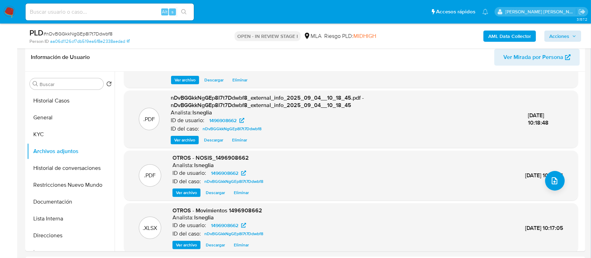
click at [63, 13] on input at bounding box center [110, 11] width 168 height 9
drag, startPoint x: 63, startPoint y: 13, endPoint x: 414, endPoint y: 97, distance: 360.6
click at [414, 97] on div "nDvBGGkkNgGEp8I7t7Ddwbf8_external_info_2025_09_04__10_18_45.pdf - nDvBGGkkNgGEp…" at bounding box center [344, 119] width 346 height 50
click at [60, 95] on button "Historial Casos" at bounding box center [68, 100] width 82 height 17
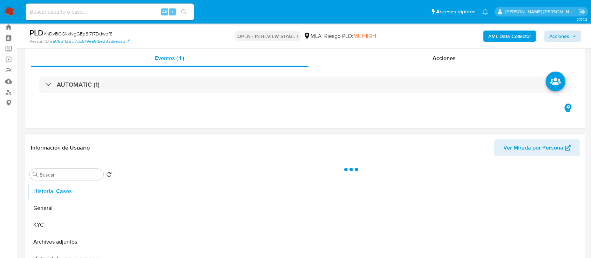
scroll to position [17, 0]
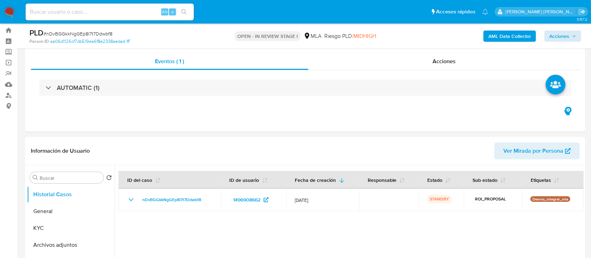
click at [104, 13] on input at bounding box center [110, 11] width 168 height 9
paste input "KOIvuRXs2MiE7ZMCpZZSUff2"
type input "KOIvuRXs2MiE7ZMCpZZSUff2"
click at [186, 8] on button "search-icon" at bounding box center [184, 12] width 14 height 10
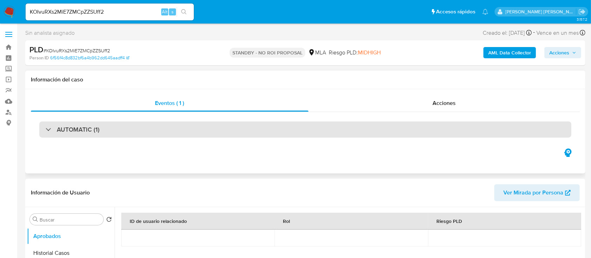
select select "10"
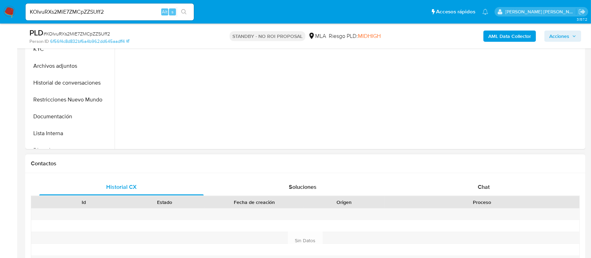
scroll to position [233, 0]
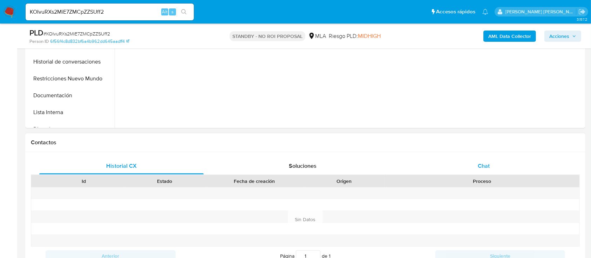
click at [476, 167] on div "Chat" at bounding box center [483, 165] width 164 height 17
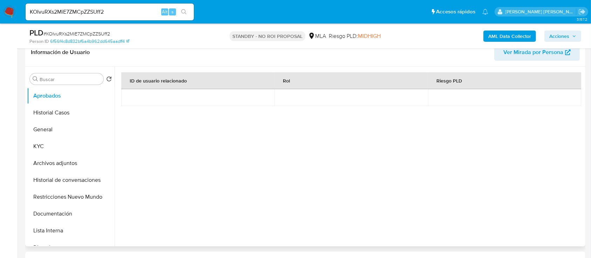
scroll to position [47, 0]
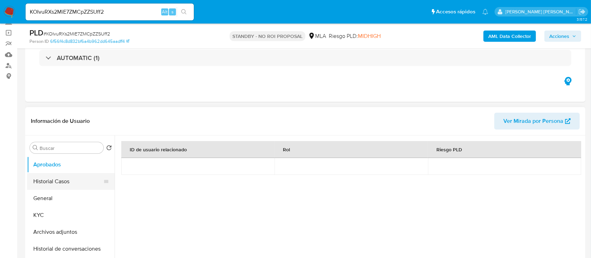
click at [68, 176] on button "Historial Casos" at bounding box center [68, 181] width 82 height 17
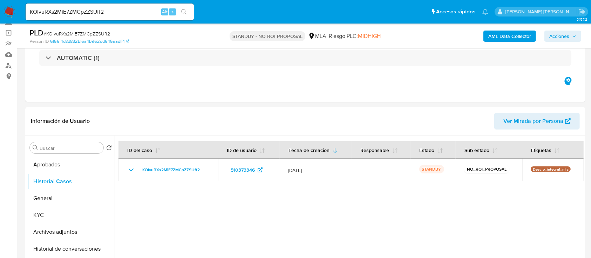
click at [73, 10] on input "KOIvuRXs2MiE7ZMCpZZSUff2" at bounding box center [110, 11] width 168 height 9
paste input "J7pv90RY3jgUstCx9nDe8Dvm"
type input "J7pv90RY3jgUstCx9nDe8Dvm"
click at [186, 11] on icon "search-icon" at bounding box center [184, 12] width 6 height 6
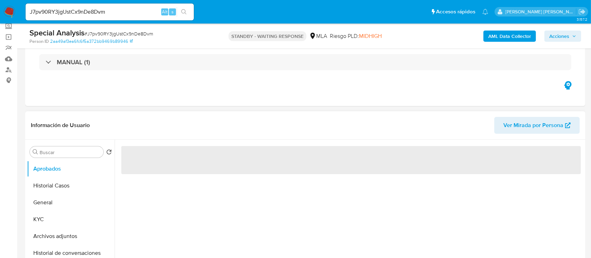
scroll to position [93, 0]
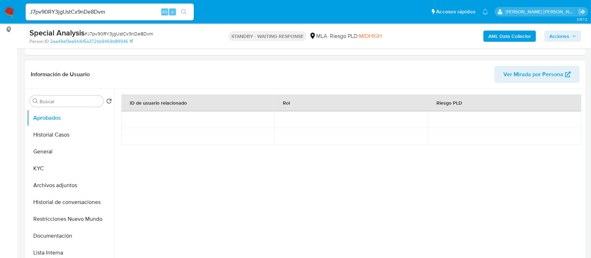
select select "10"
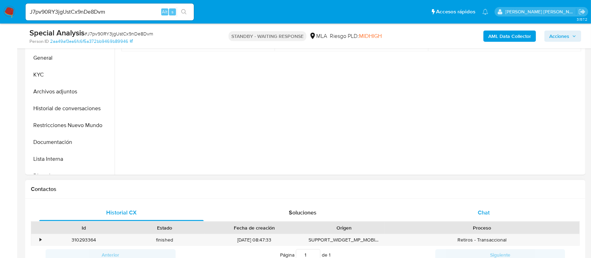
click at [488, 210] on span "Chat" at bounding box center [484, 212] width 12 height 8
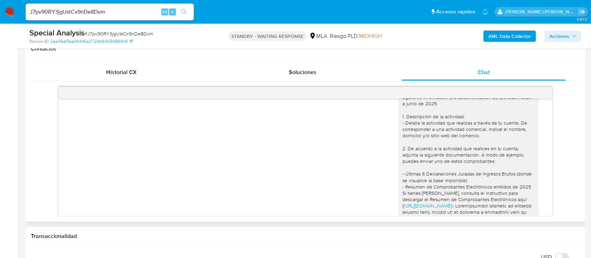
scroll to position [572, 0]
